Goal: Task Accomplishment & Management: Complete application form

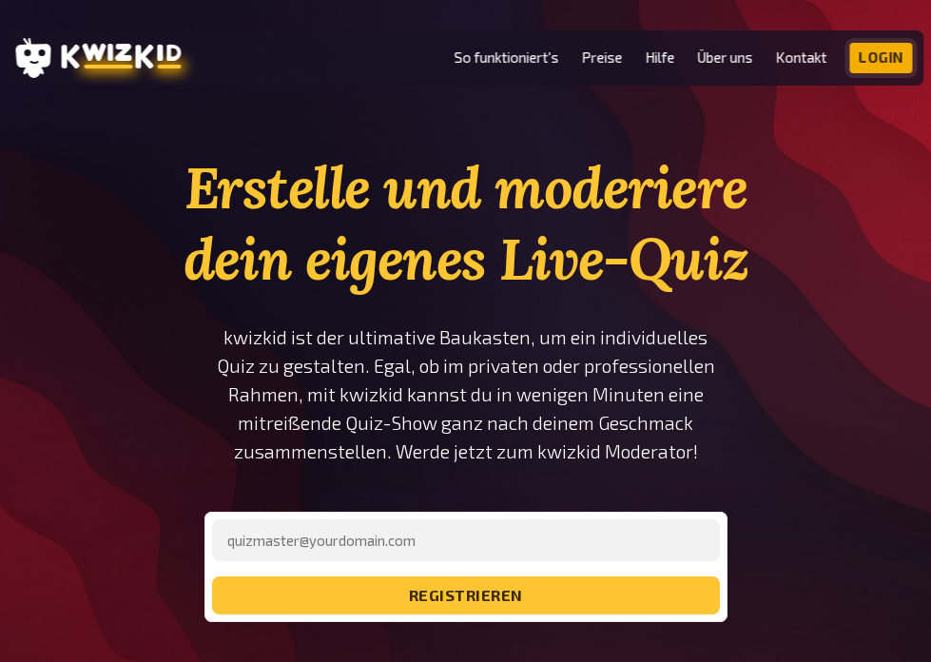
click at [877, 56] on link "Login" at bounding box center [881, 58] width 63 height 30
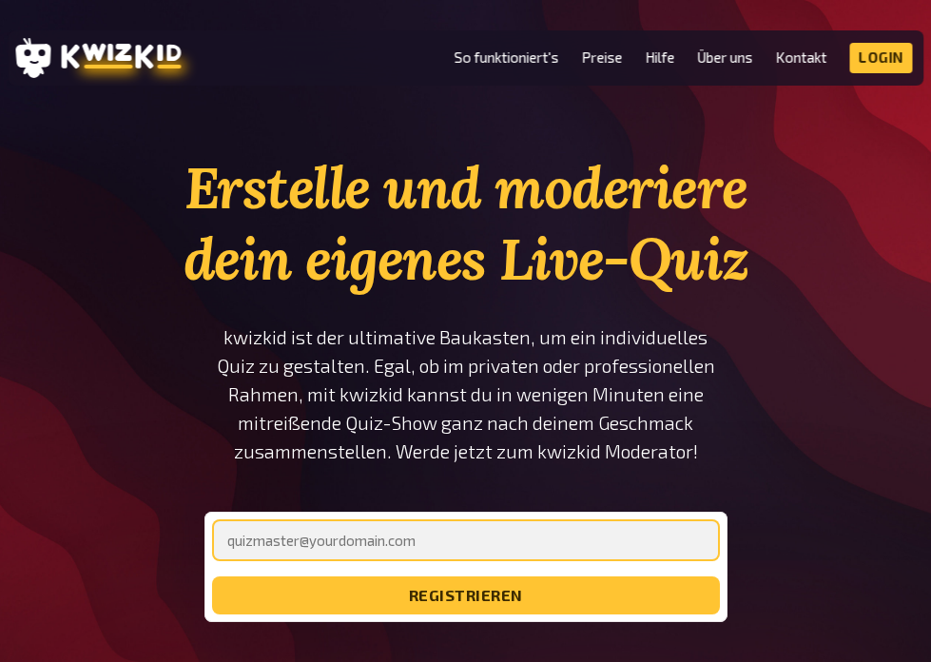
click at [386, 529] on input "email" at bounding box center [466, 540] width 508 height 42
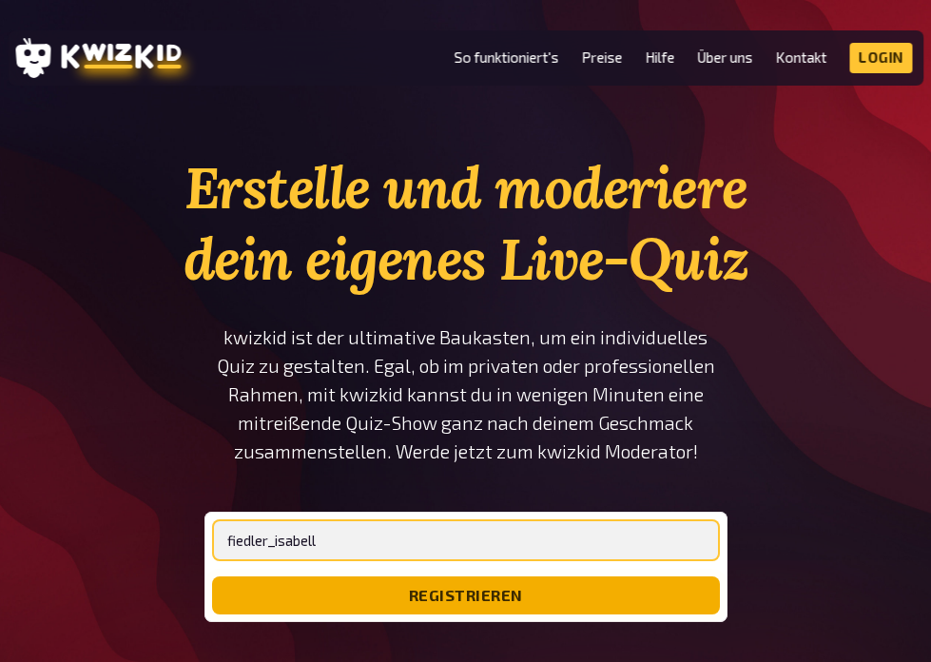
type input "fiedler_isabella@yahoo.com"
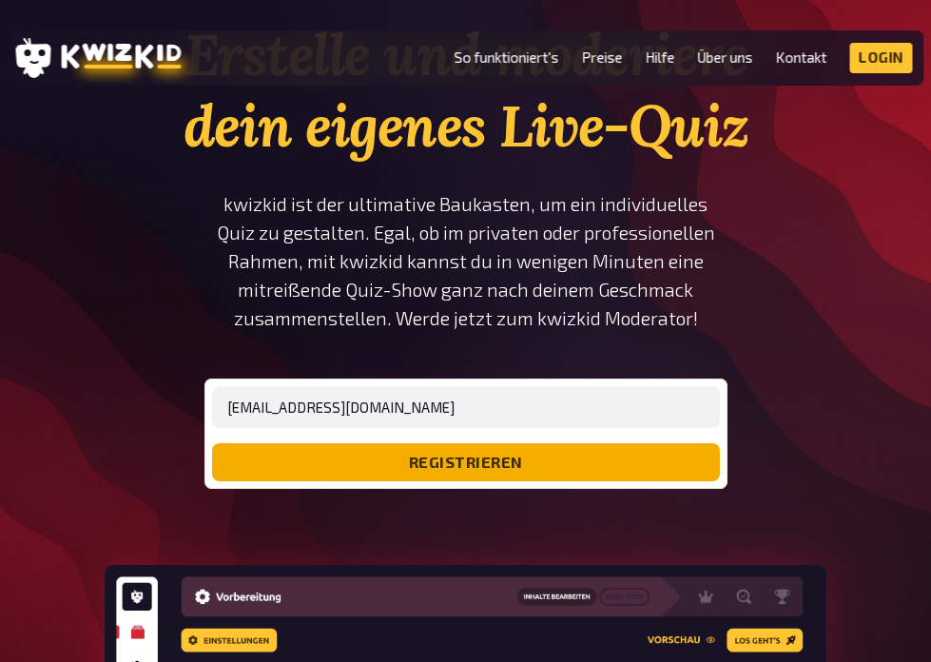
scroll to position [135, 0]
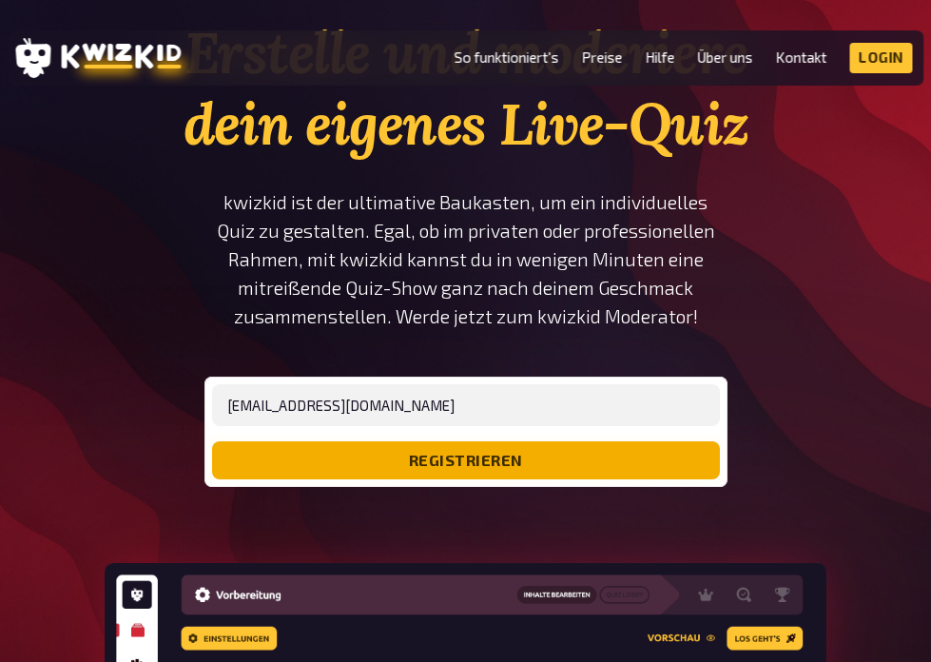
click at [534, 445] on button "registrieren" at bounding box center [466, 460] width 508 height 38
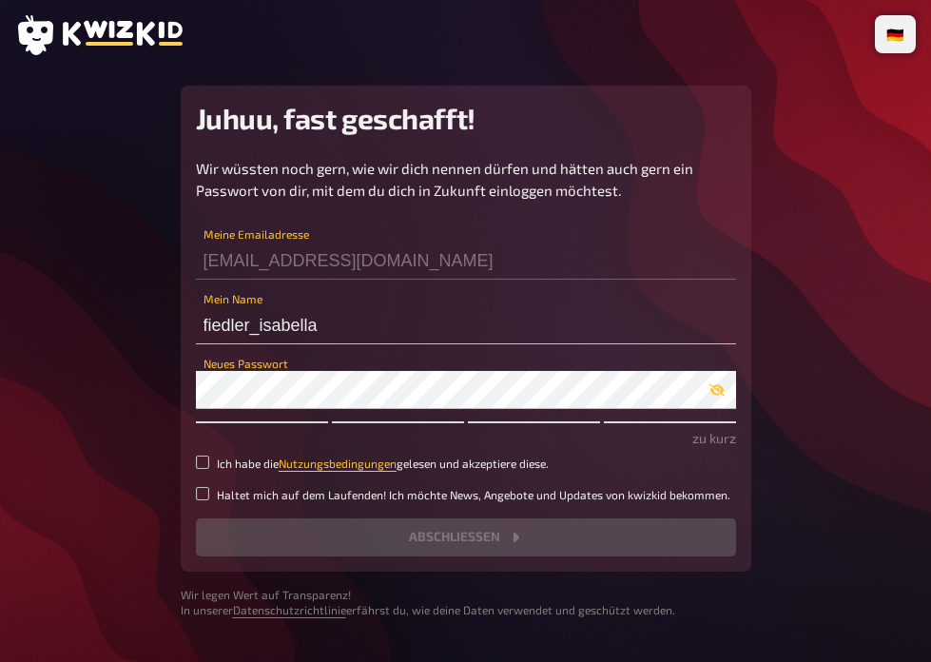
click at [344, 316] on input "fiedler_isabella" at bounding box center [466, 325] width 540 height 38
type input "fieis44"
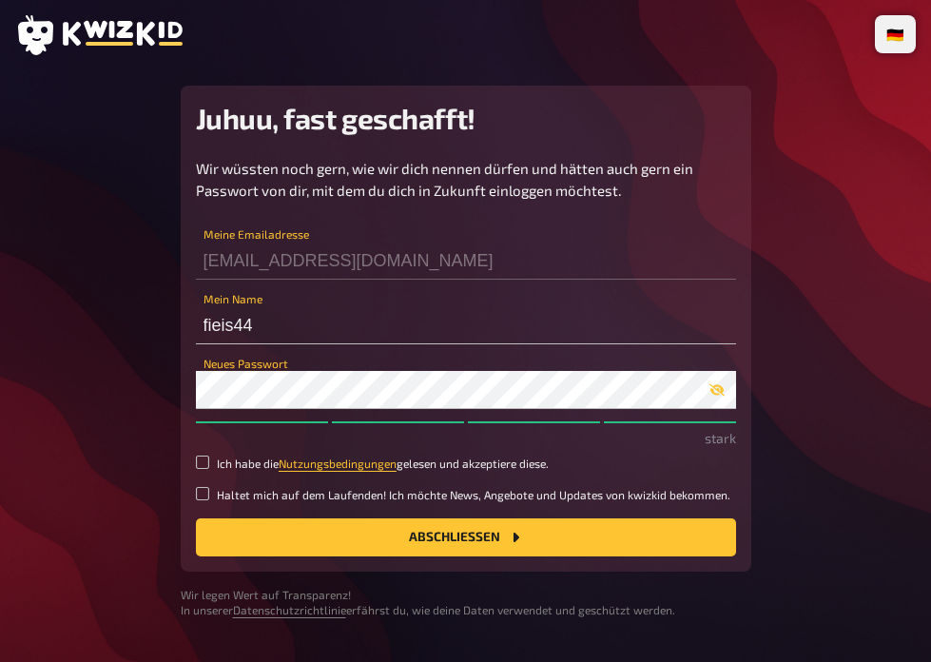
drag, startPoint x: 200, startPoint y: 459, endPoint x: 200, endPoint y: 447, distance: 12.4
click at [200, 459] on input "Ich habe die Nutzungsbedingungen gelesen und akzeptiere diese." at bounding box center [202, 462] width 13 height 13
checkbox input "true"
click at [266, 528] on button "Abschließen" at bounding box center [466, 537] width 540 height 38
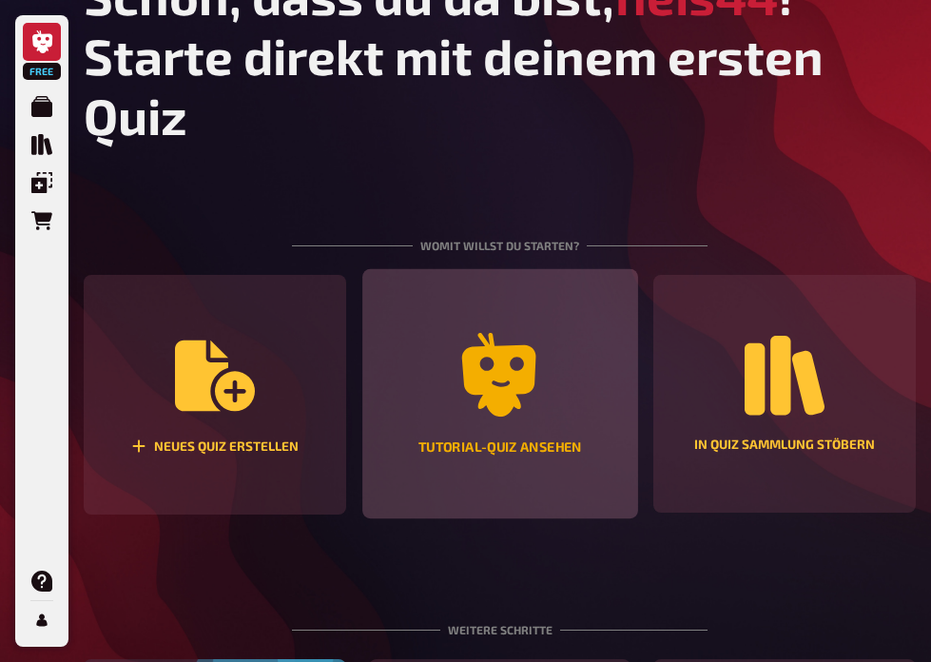
scroll to position [134, 0]
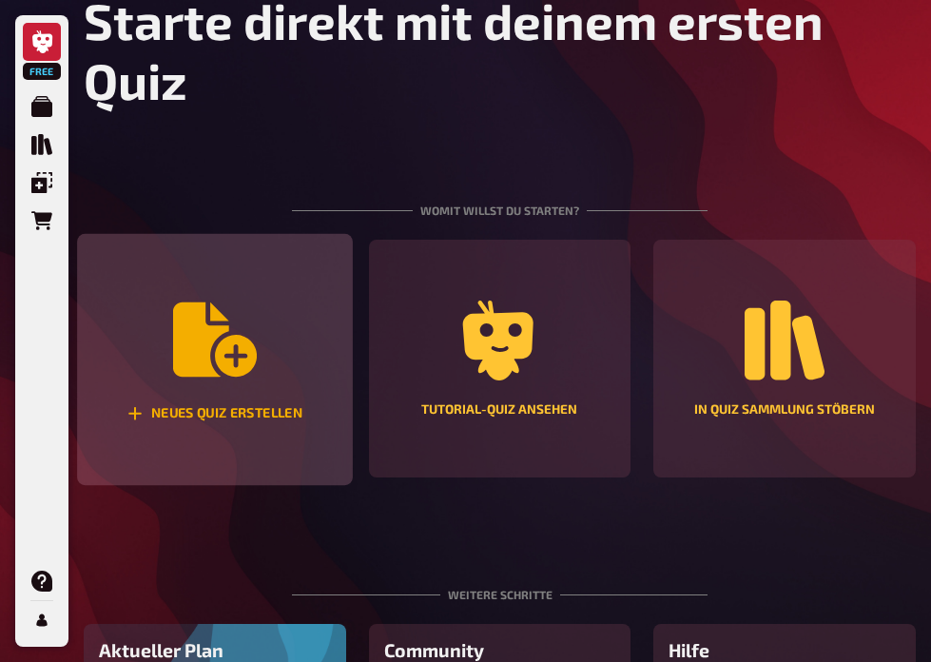
click at [287, 383] on div "Neues Quiz erstellen" at bounding box center [214, 360] width 275 height 252
